Goal: Task Accomplishment & Management: Manage account settings

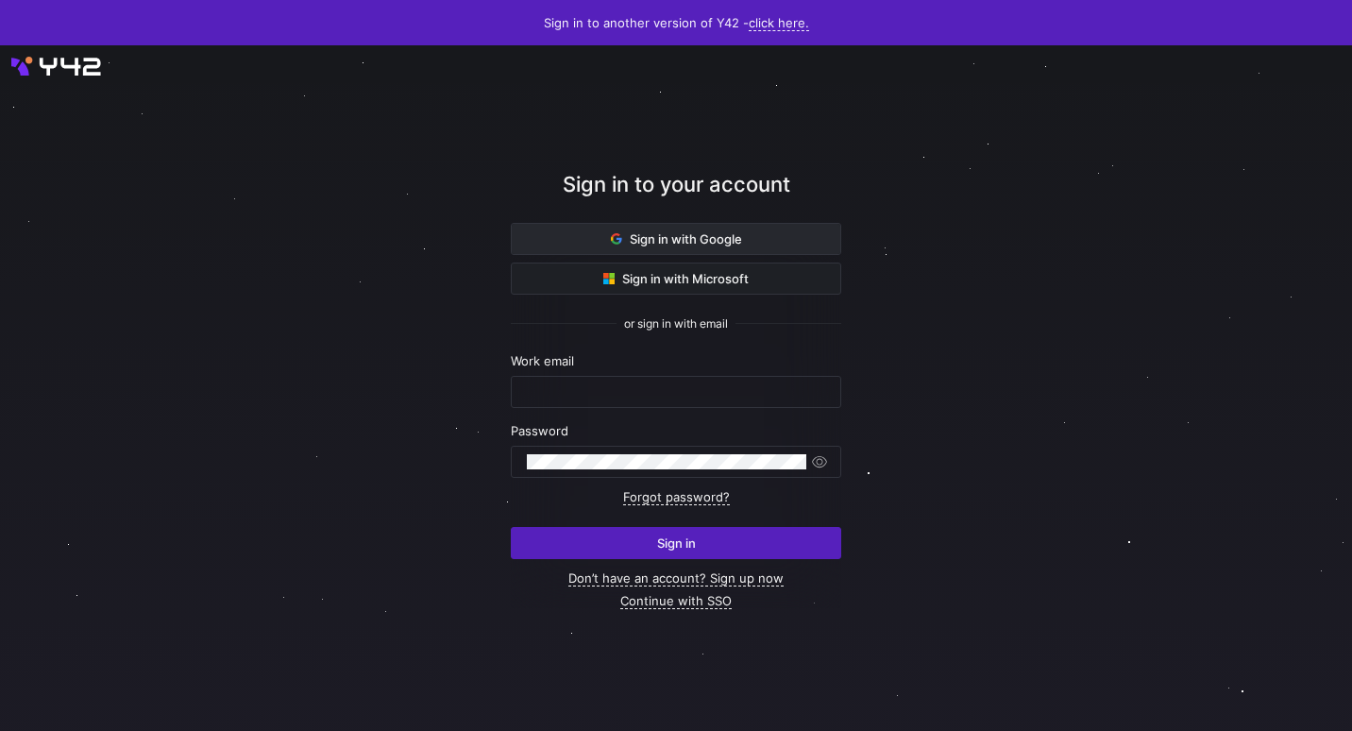
click at [722, 236] on span "Sign in with Google" at bounding box center [676, 238] width 131 height 15
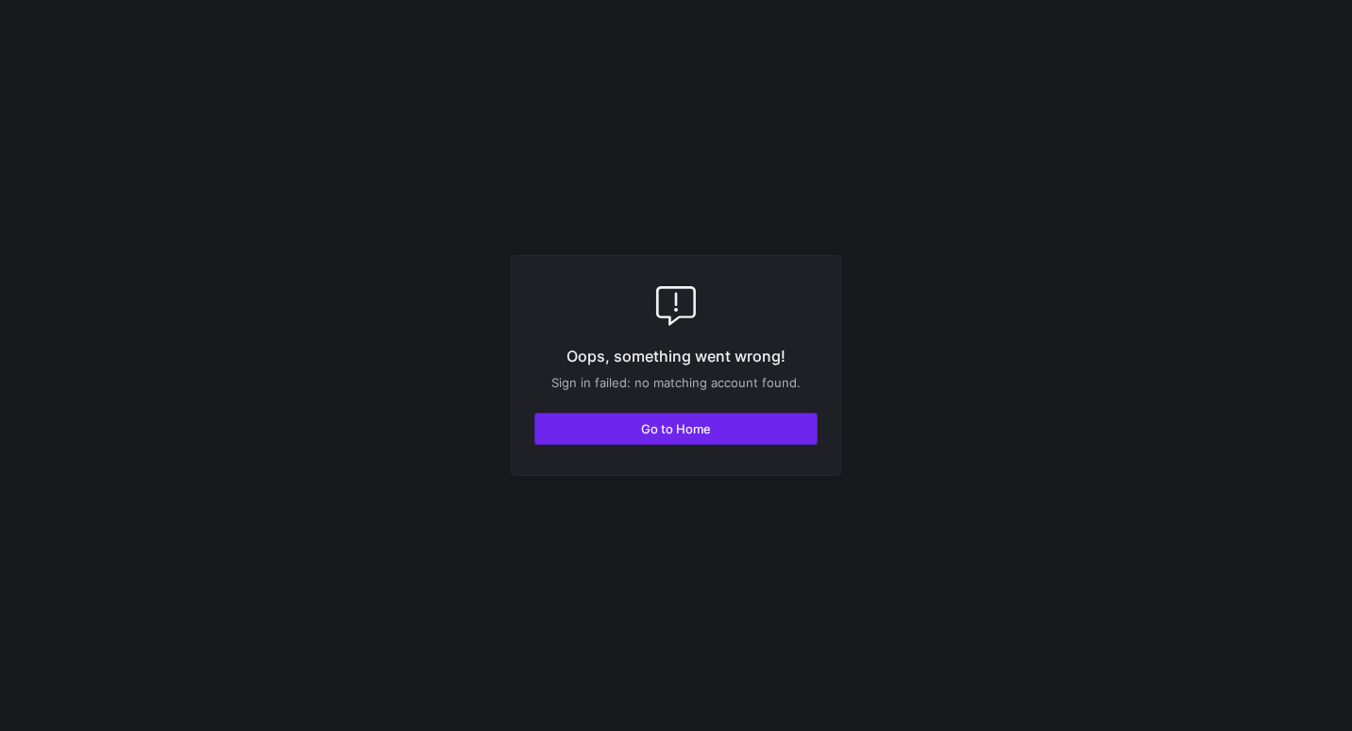
click at [741, 416] on span "button" at bounding box center [675, 429] width 281 height 30
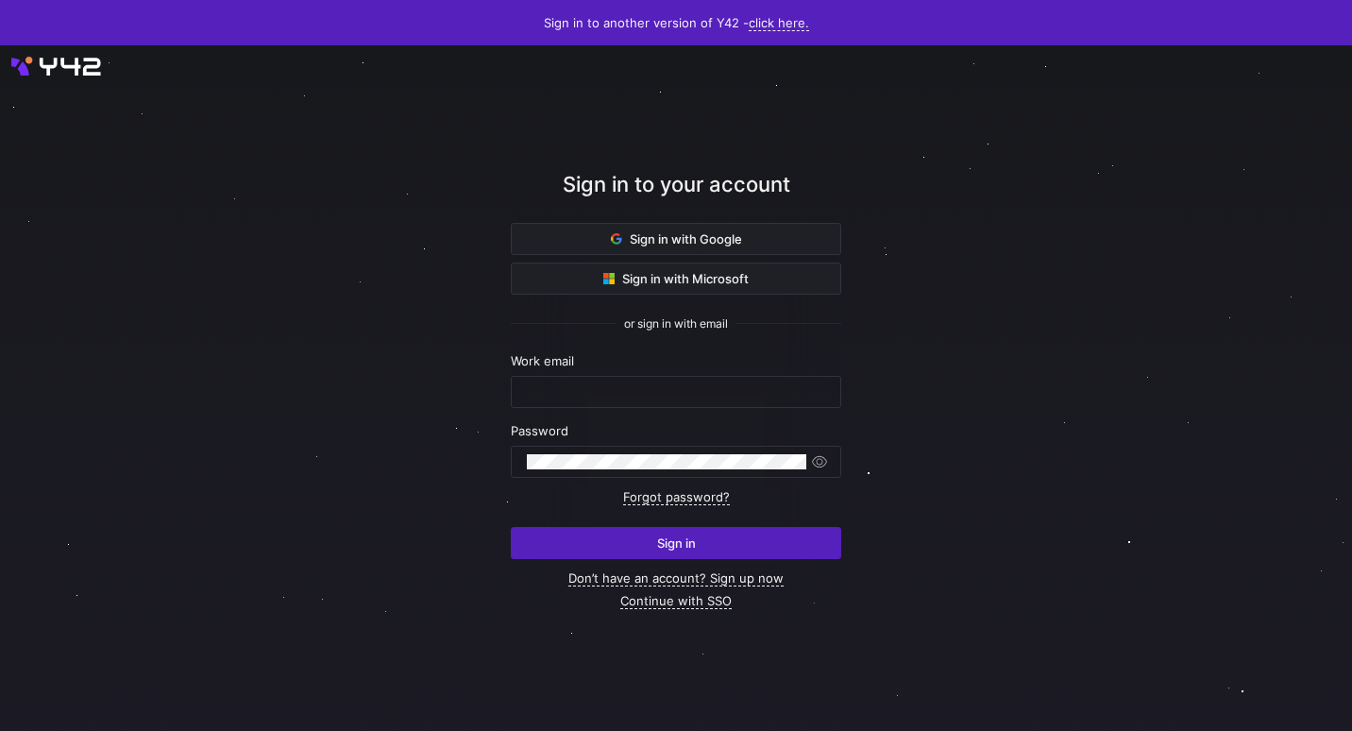
click at [729, 383] on div at bounding box center [676, 392] width 298 height 30
click at [715, 470] on div at bounding box center [667, 462] width 280 height 30
click at [818, 454] on span "button" at bounding box center [819, 461] width 19 height 19
click at [511, 527] on button "Sign in" at bounding box center [676, 543] width 330 height 32
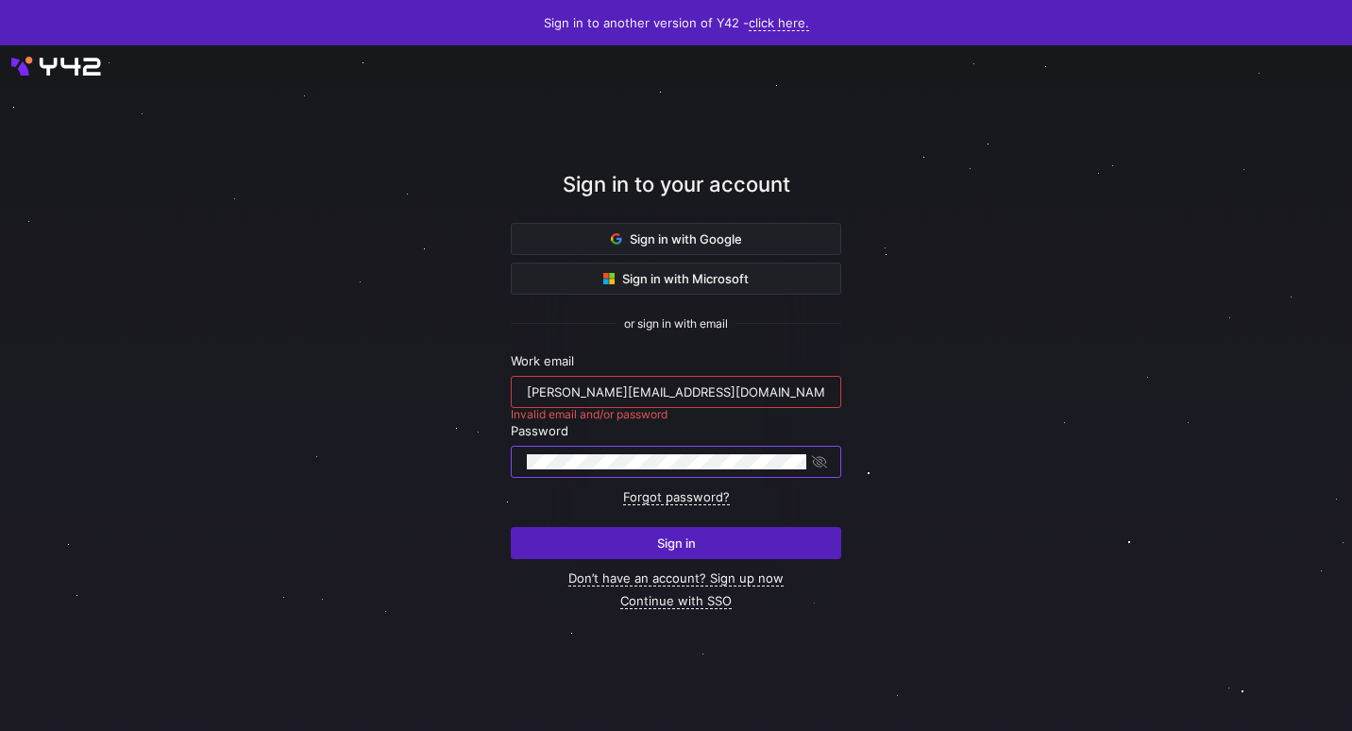
click at [601, 398] on input "sasha@tracktitan.io" at bounding box center [676, 391] width 298 height 15
click at [594, 389] on input "sasha@tracktitan.io" at bounding box center [676, 391] width 298 height 15
type input "sasha@titanacademy.io"
click at [511, 527] on button "Sign in" at bounding box center [676, 543] width 330 height 32
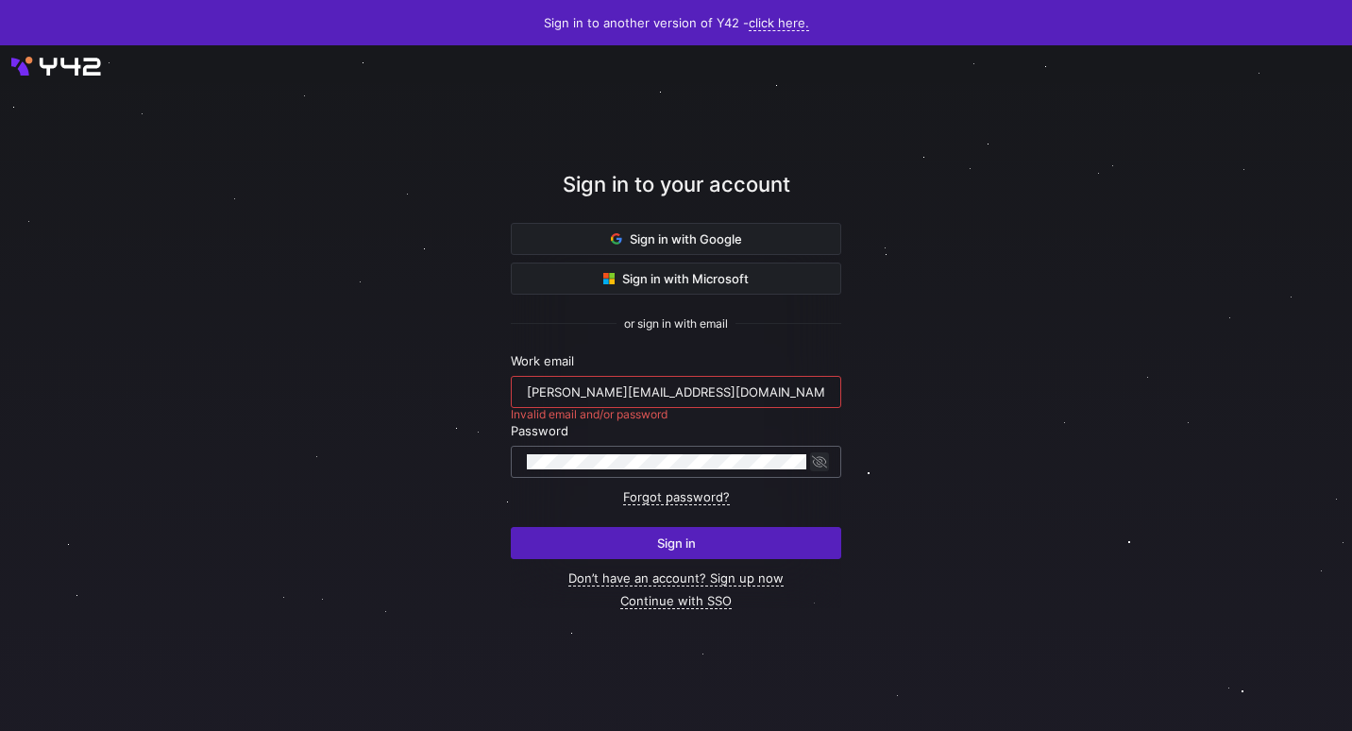
click at [827, 466] on span "button" at bounding box center [819, 461] width 19 height 19
click at [812, 467] on span "button" at bounding box center [819, 461] width 19 height 19
click at [511, 527] on button "Sign in" at bounding box center [676, 543] width 330 height 32
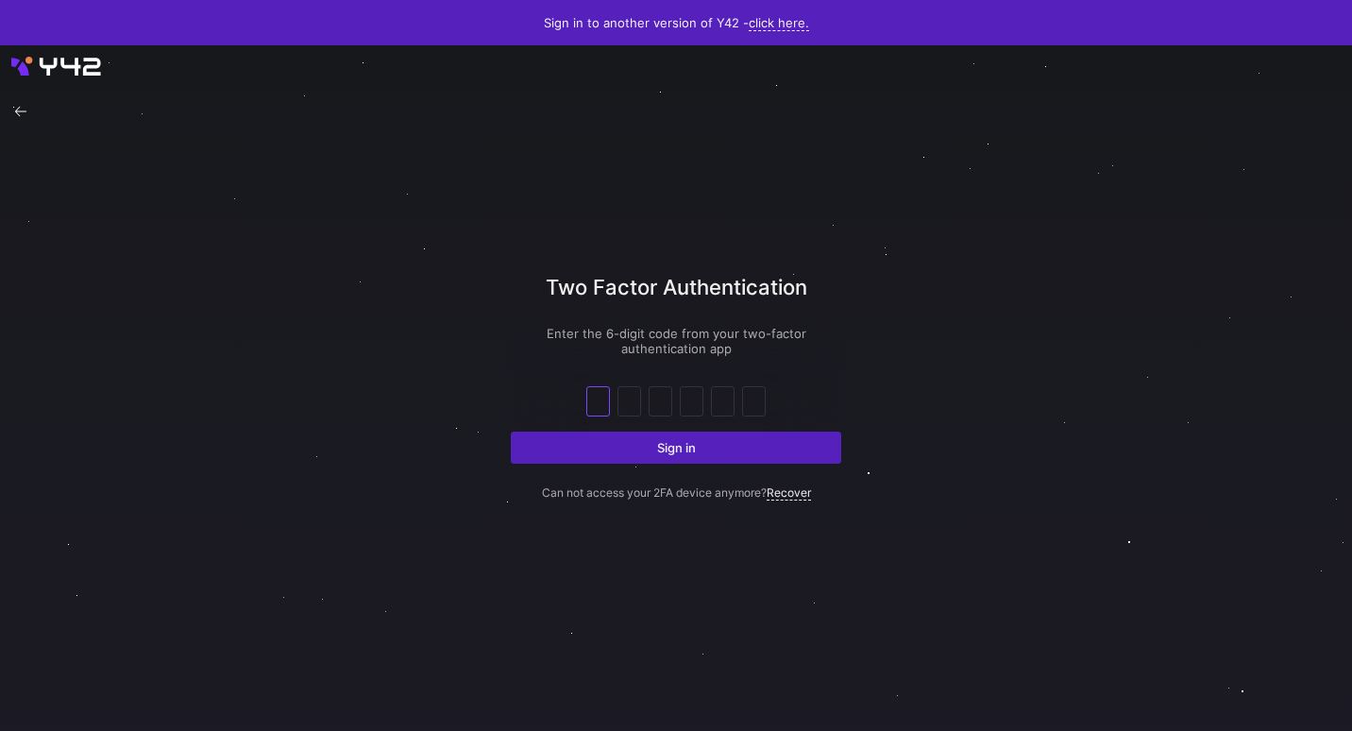
type input "4"
type input "5"
type input "2"
type input "3"
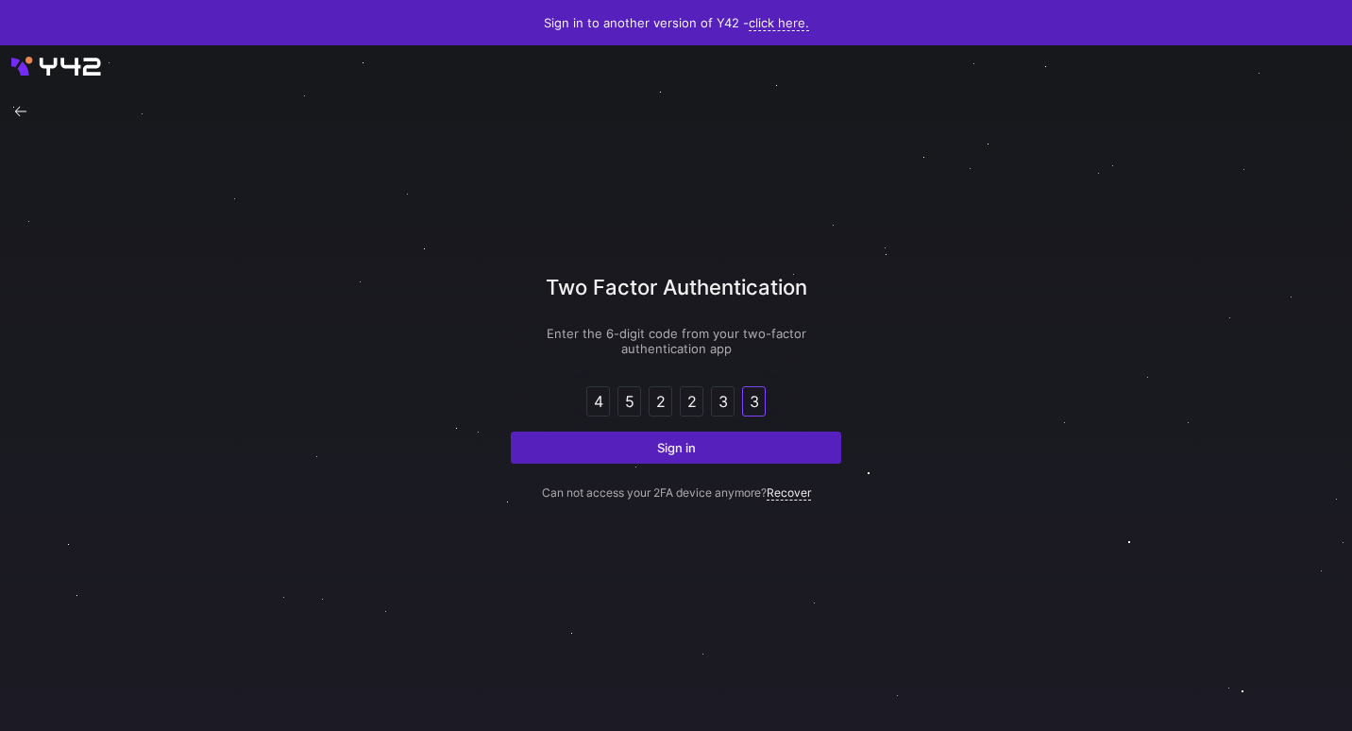
type input "3"
click at [511, 432] on button "Sign in" at bounding box center [676, 448] width 330 height 32
